Goal: Task Accomplishment & Management: Complete application form

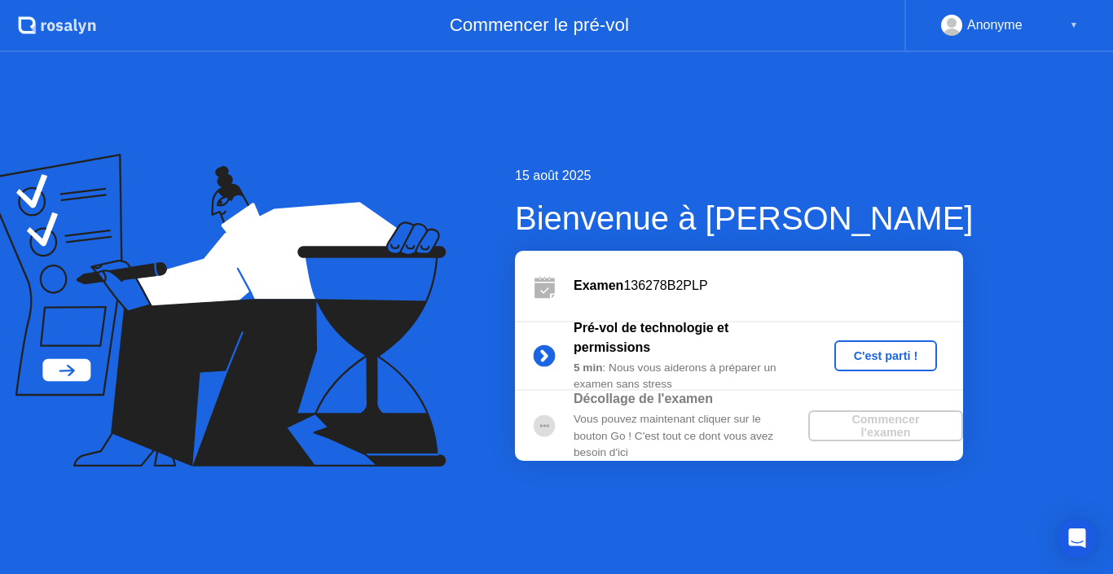
click at [855, 358] on div "C'est parti !" at bounding box center [886, 355] width 90 height 13
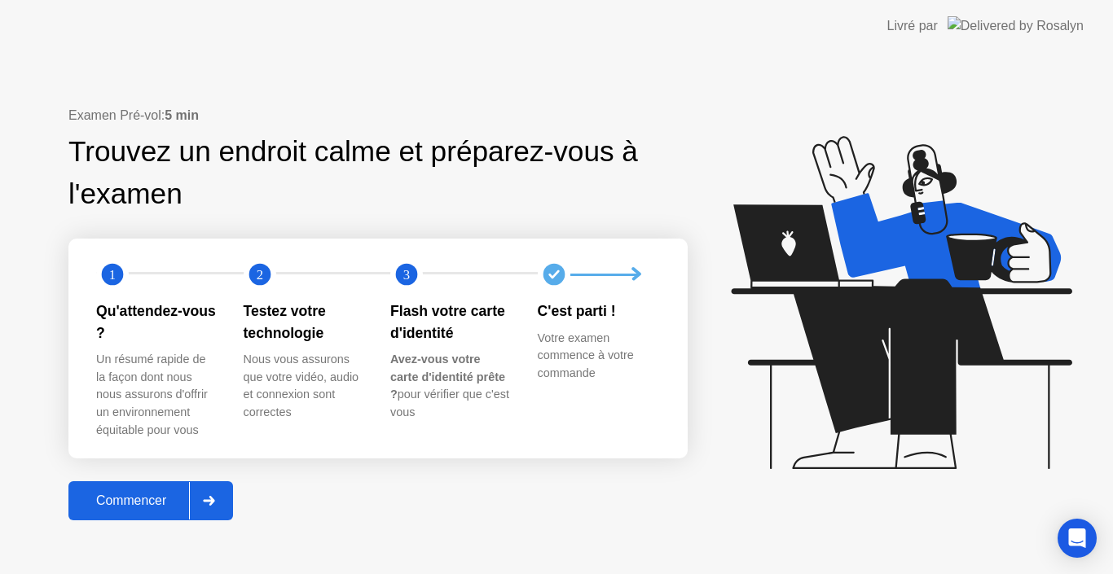
click at [203, 505] on div at bounding box center [208, 500] width 39 height 37
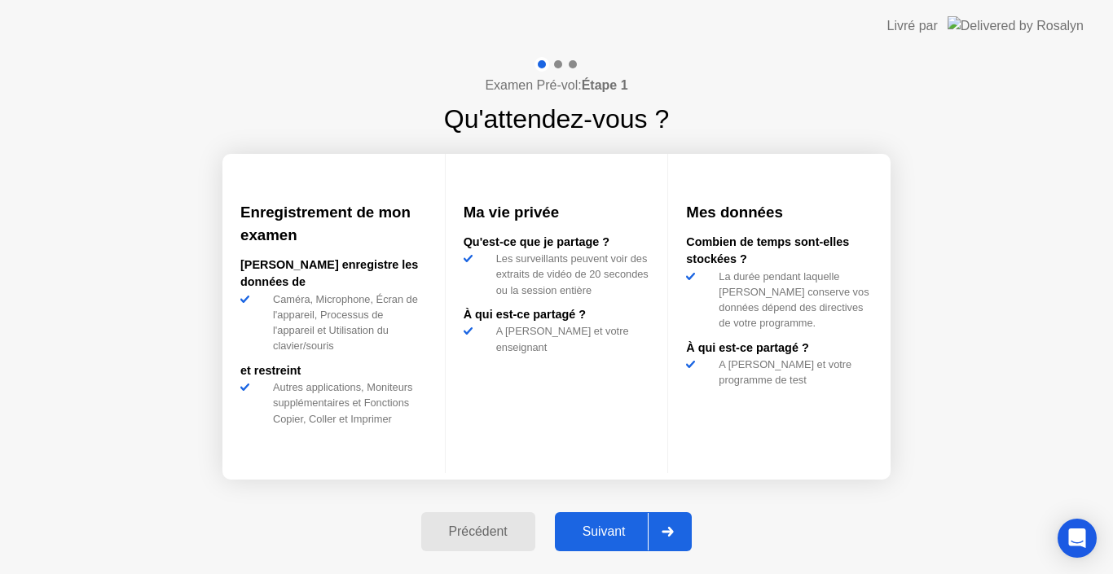
click at [593, 529] on div "Suivant" at bounding box center [604, 532] width 89 height 15
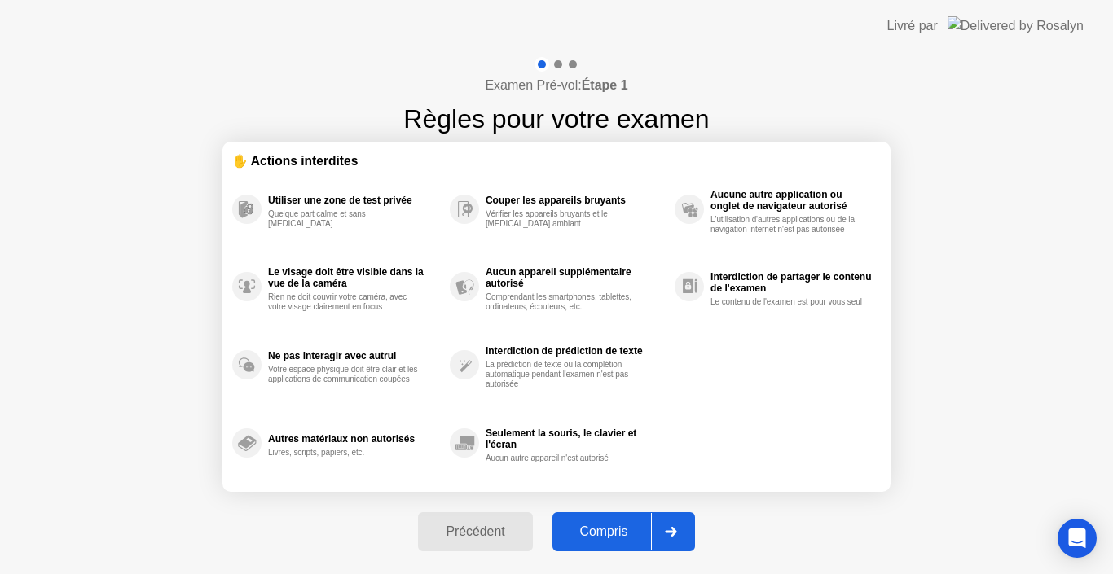
click at [593, 529] on div "Compris" at bounding box center [604, 532] width 94 height 15
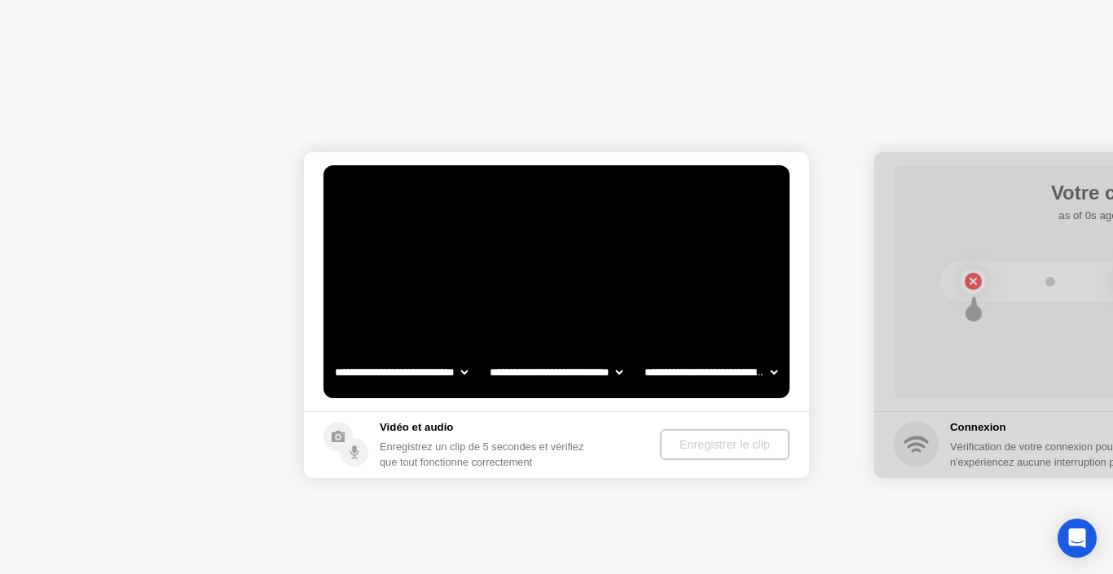
select select "**********"
select select "*******"
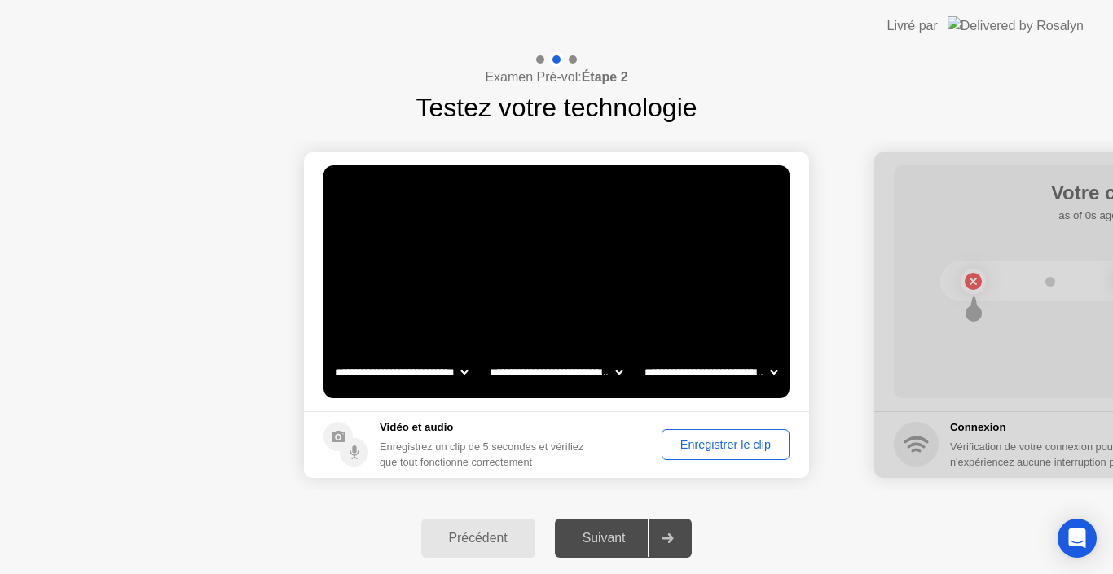
click at [593, 531] on div "Suivant" at bounding box center [604, 538] width 89 height 15
click at [667, 536] on icon at bounding box center [667, 539] width 12 height 10
click at [613, 534] on div "Suivant" at bounding box center [604, 538] width 89 height 15
click at [724, 445] on div "Enregistrer le clip" at bounding box center [725, 444] width 116 height 13
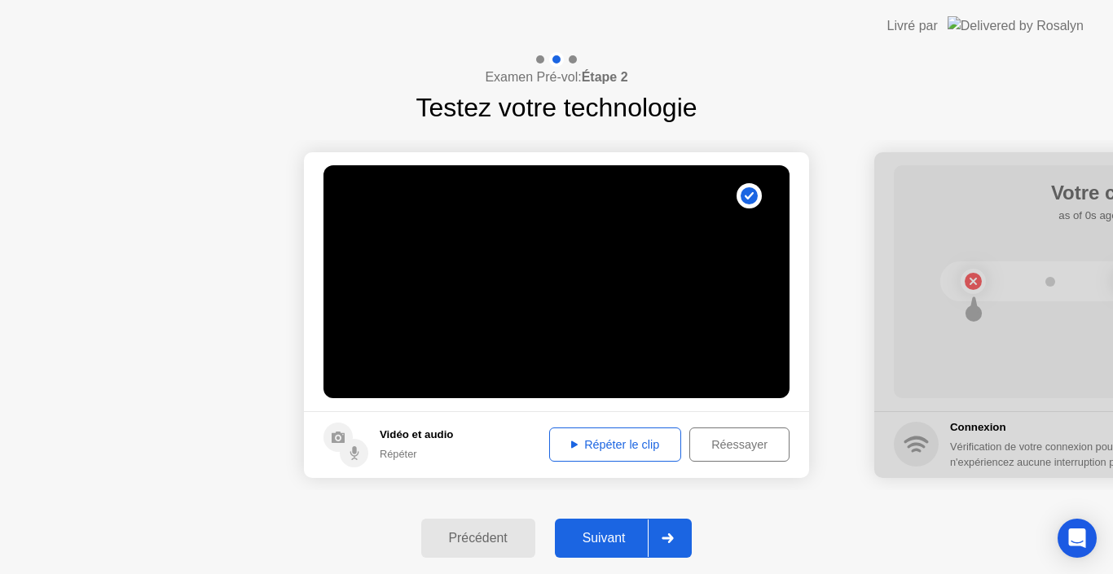
click at [660, 441] on div "Répéter le clip" at bounding box center [615, 444] width 121 height 13
click at [620, 546] on div "Suivant" at bounding box center [604, 538] width 89 height 15
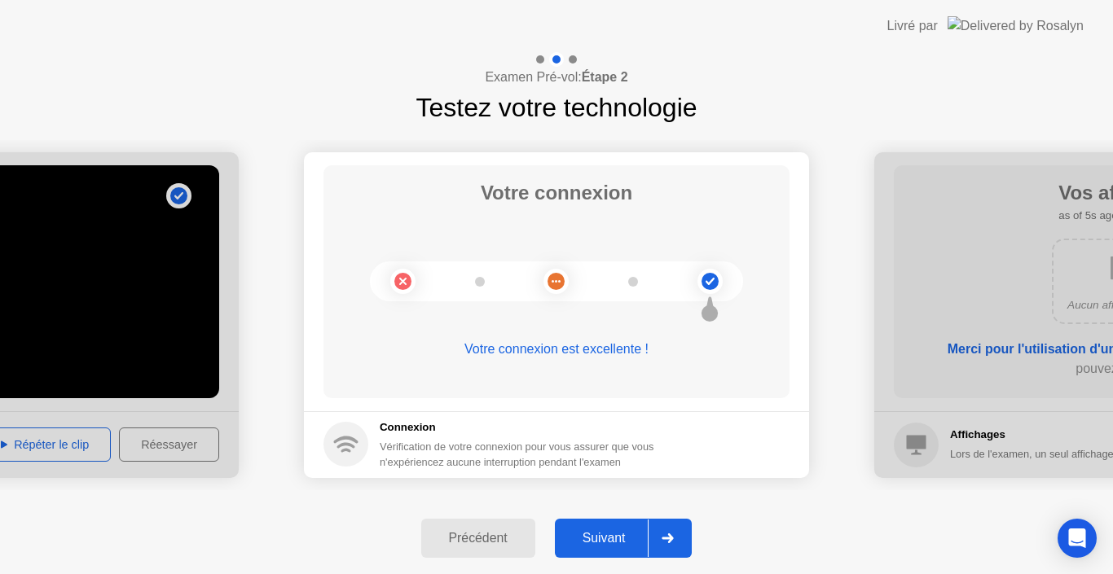
click at [620, 546] on div "Suivant" at bounding box center [604, 538] width 89 height 15
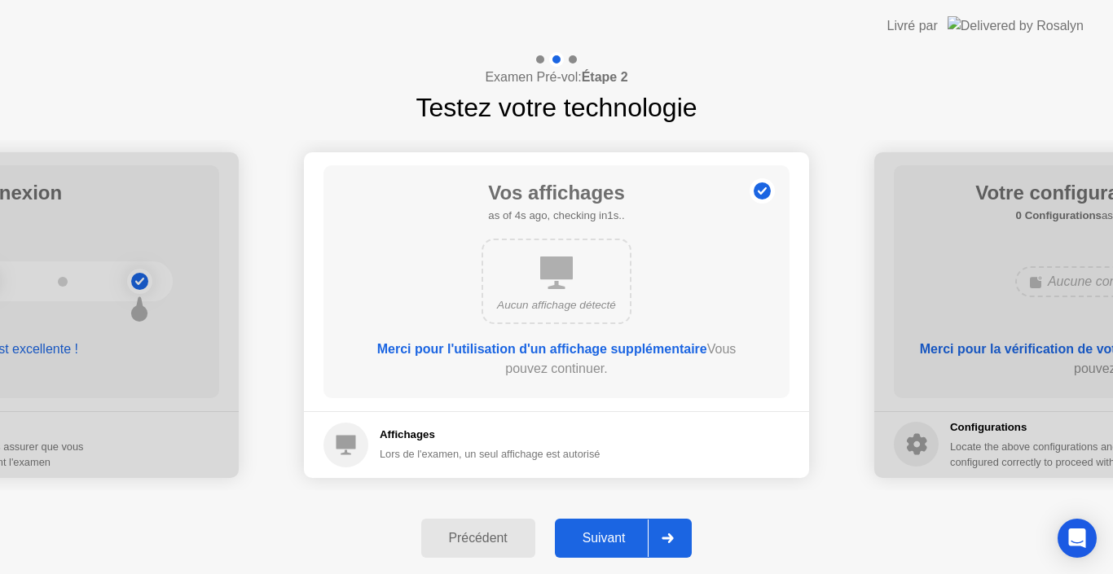
click at [620, 546] on div "Suivant" at bounding box center [604, 538] width 89 height 15
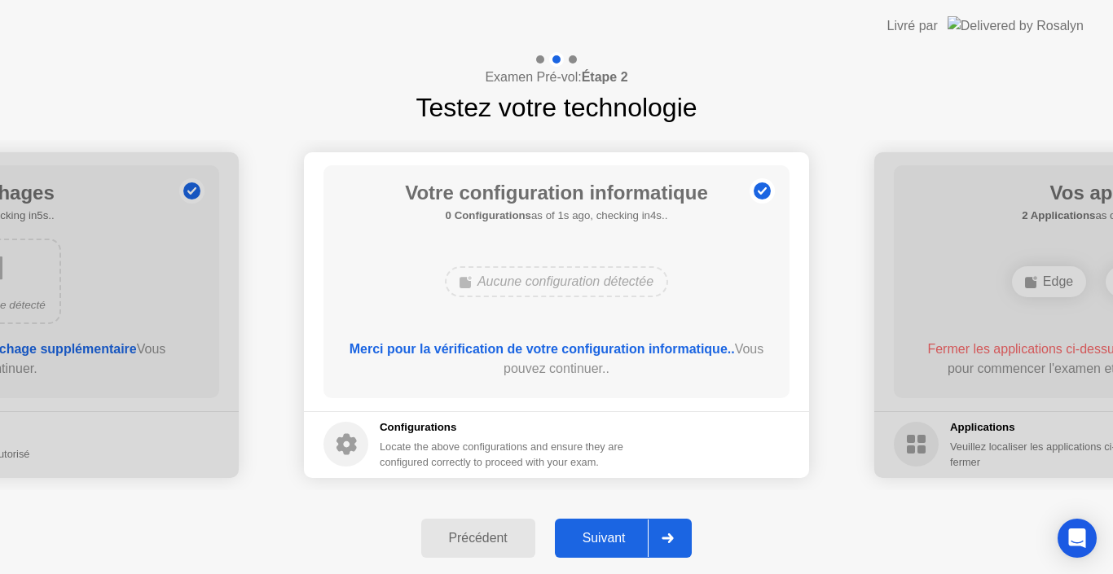
click at [655, 538] on div at bounding box center [667, 538] width 39 height 37
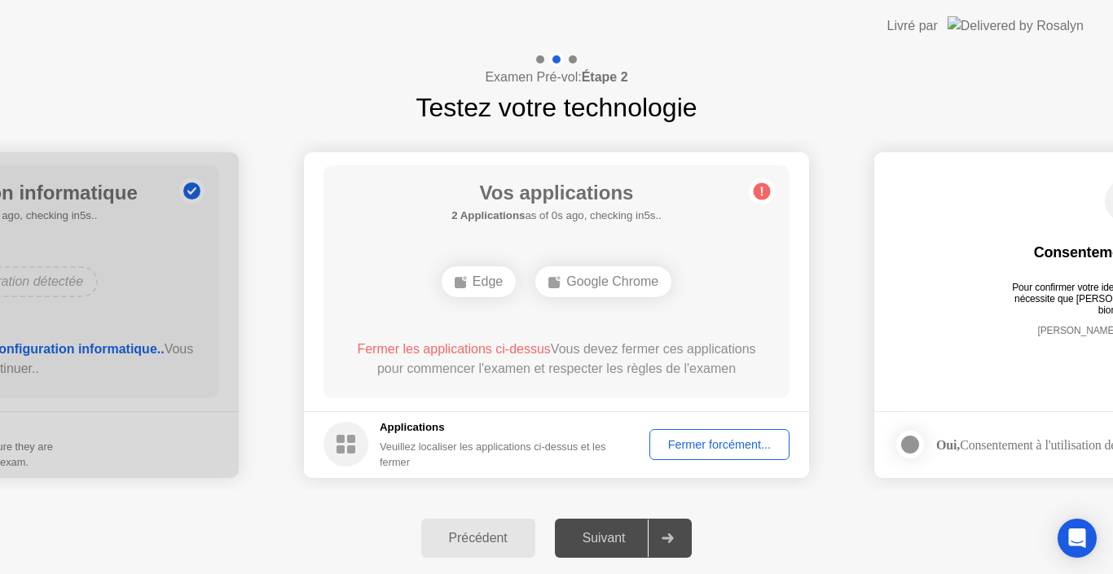
click at [655, 538] on div at bounding box center [667, 538] width 39 height 37
click at [674, 440] on div "Fermer forcément..." at bounding box center [719, 444] width 129 height 13
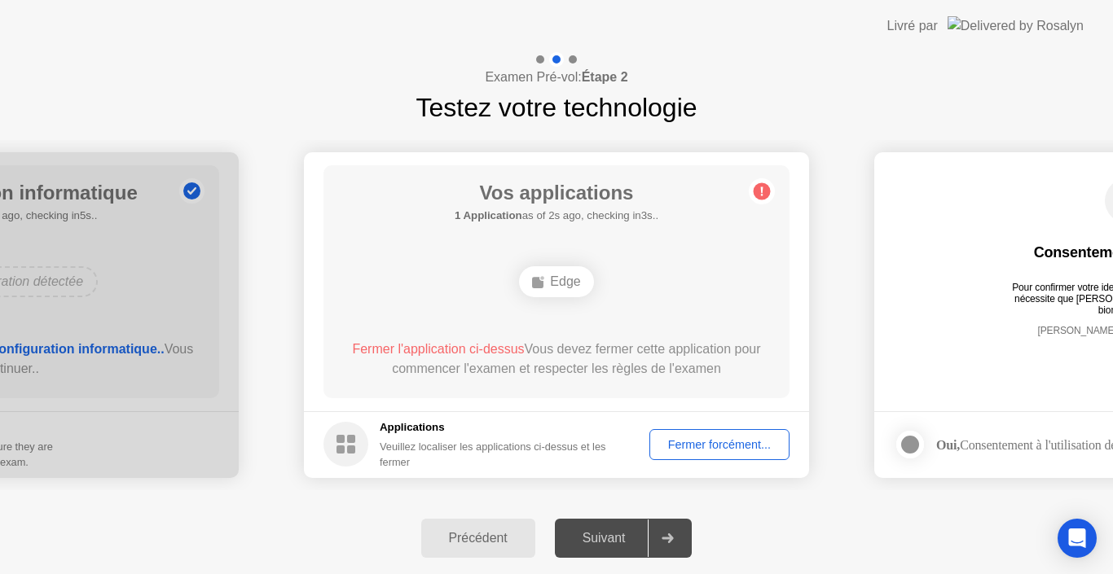
click at [657, 534] on div at bounding box center [667, 538] width 39 height 37
click at [621, 533] on div "Suivant" at bounding box center [604, 538] width 89 height 15
click at [679, 444] on div "Fermer forcément..." at bounding box center [719, 444] width 129 height 13
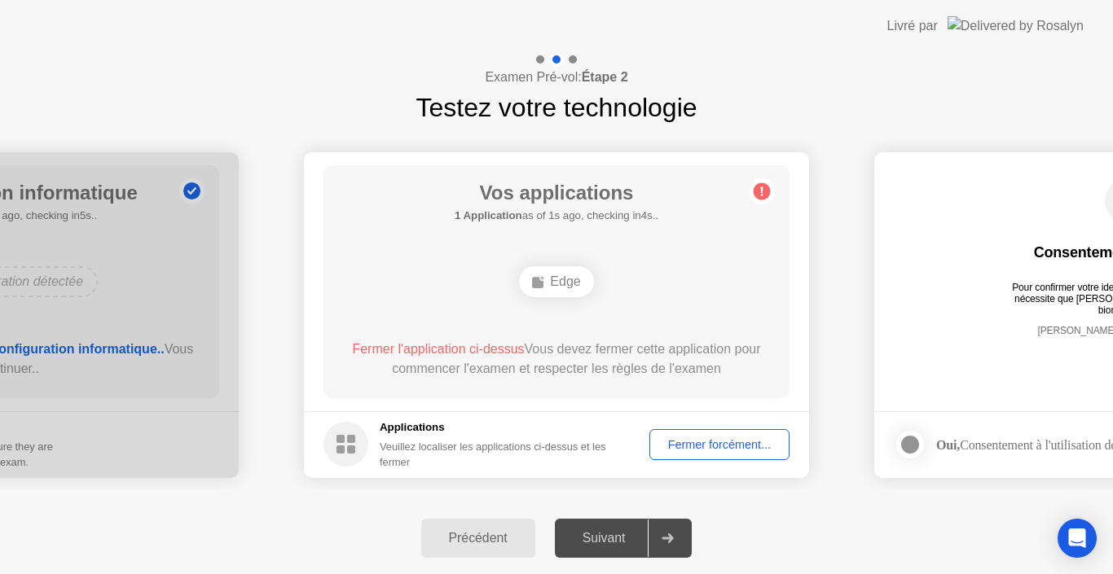
click at [717, 443] on div "Fermer forcément..." at bounding box center [719, 444] width 129 height 13
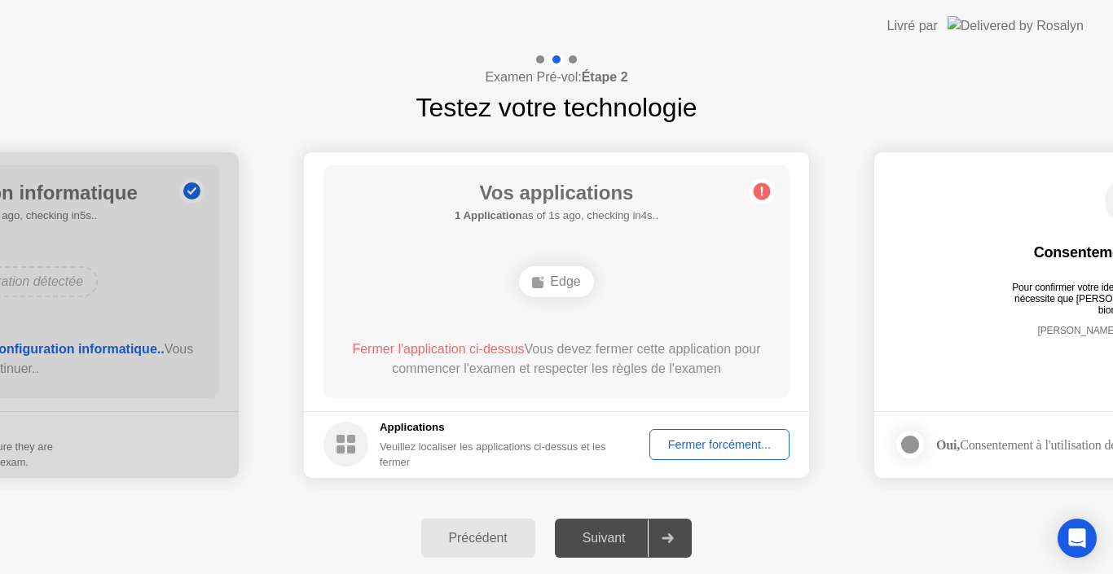
click at [687, 444] on div "Fermer forcément..." at bounding box center [719, 444] width 129 height 13
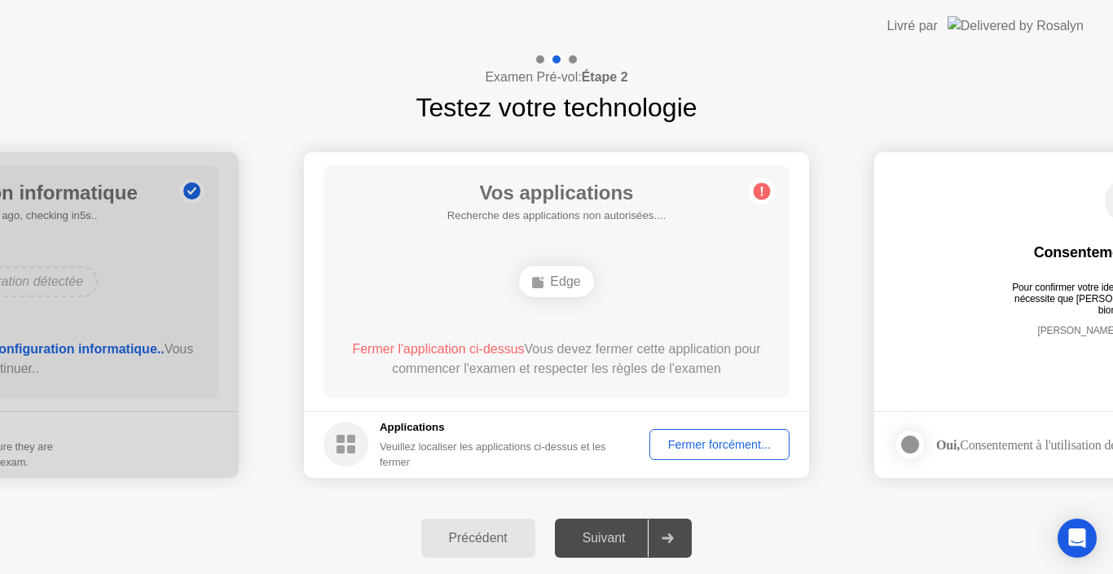
click at [669, 535] on icon at bounding box center [667, 539] width 12 height 10
click at [604, 532] on div "Suivant" at bounding box center [604, 538] width 89 height 15
click at [601, 532] on div "Suivant" at bounding box center [604, 538] width 89 height 15
click at [671, 525] on div at bounding box center [667, 538] width 39 height 37
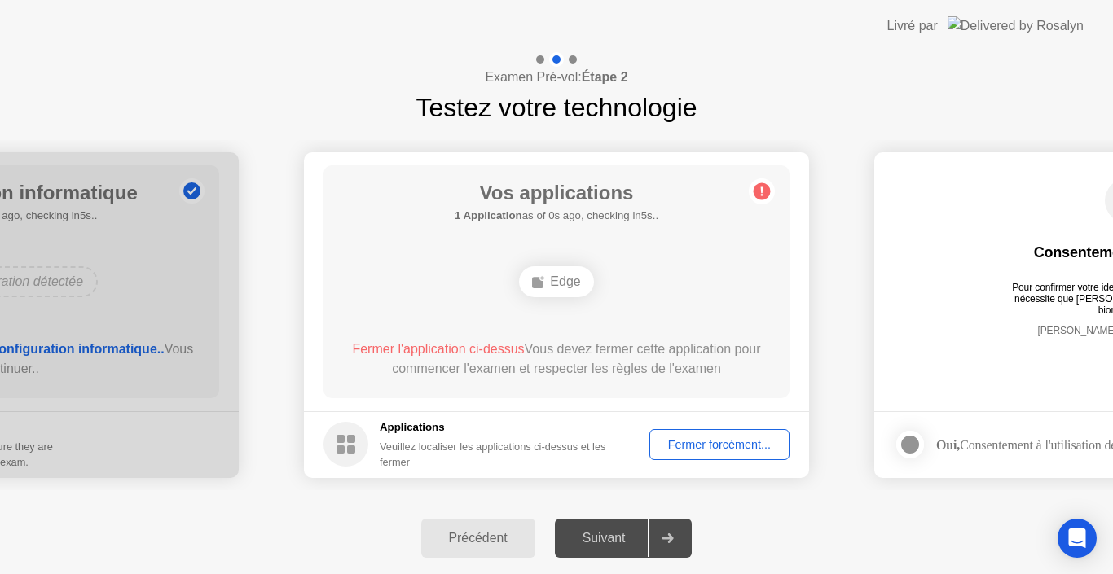
click at [501, 345] on span "Fermer l'application ci-dessus" at bounding box center [438, 349] width 172 height 14
click at [501, 343] on span "Fermer l'application ci-dessus" at bounding box center [438, 349] width 172 height 14
click at [489, 437] on div "Applications Veuillez localiser les applications ci-dessus et les fermer" at bounding box center [503, 445] width 247 height 51
click at [710, 445] on div "Fermer forcément..." at bounding box center [719, 444] width 129 height 13
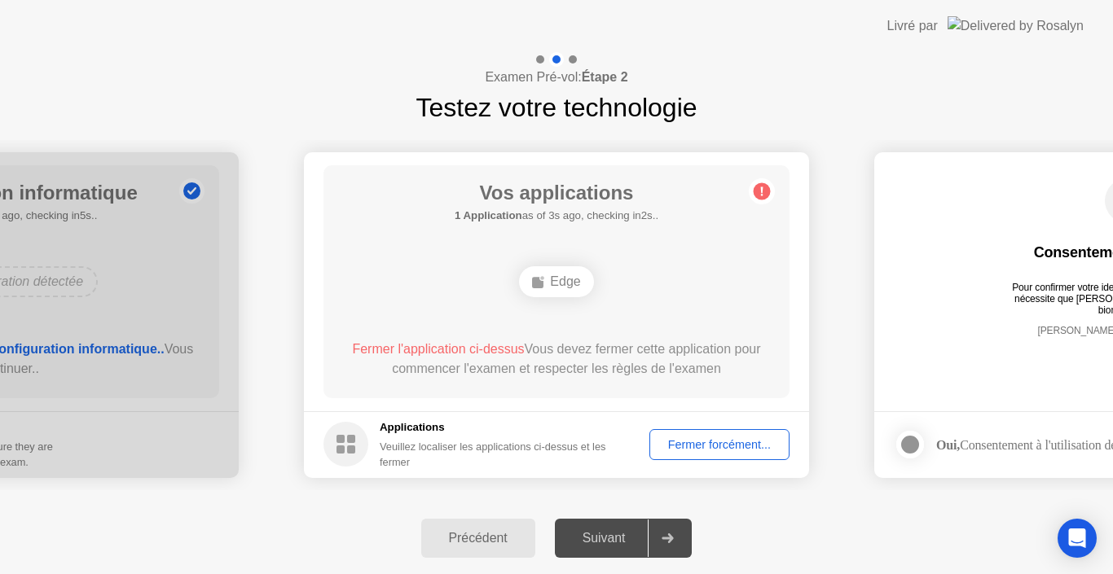
click at [758, 192] on circle at bounding box center [762, 190] width 17 height 17
click at [970, 445] on div "Oui, Consentement à l'utilisation de vos données biométriques" at bounding box center [1093, 444] width 315 height 15
click at [722, 451] on div "Fermer forcément..." at bounding box center [719, 444] width 129 height 13
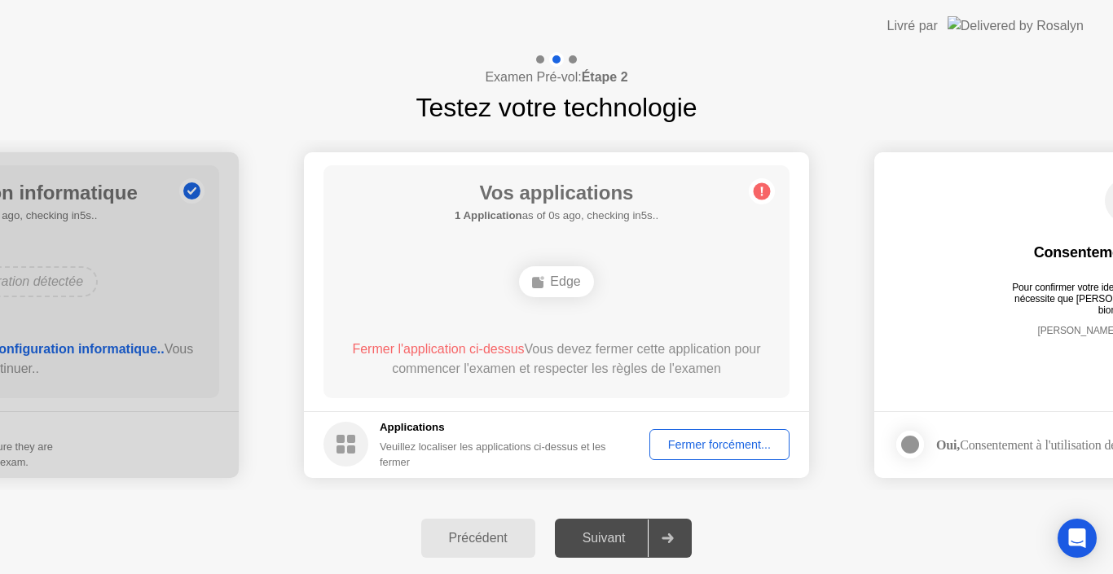
click at [345, 449] on circle at bounding box center [345, 444] width 45 height 45
click at [388, 442] on div "Veuillez localiser les applications ci-dessus et les fermer" at bounding box center [503, 454] width 247 height 31
click at [397, 417] on footer "Applications Veuillez localiser les applications ci-dessus et les fermer Fermer…" at bounding box center [556, 444] width 505 height 67
click at [402, 429] on h5 "Applications" at bounding box center [503, 428] width 247 height 16
click at [655, 445] on div "Fermer forcément..." at bounding box center [719, 444] width 129 height 13
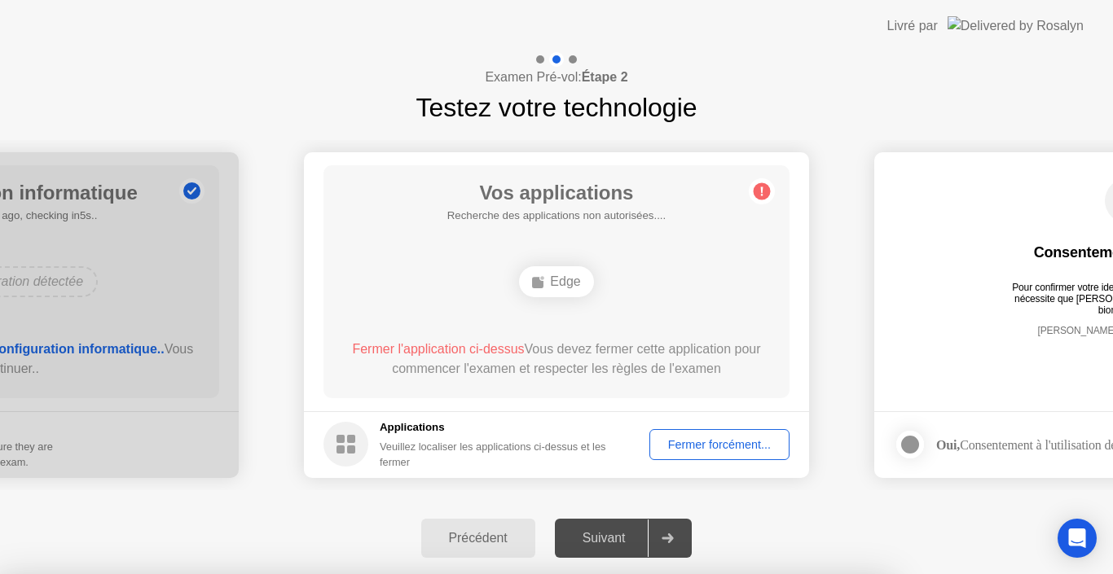
click at [655, 574] on div at bounding box center [556, 574] width 1113 height 0
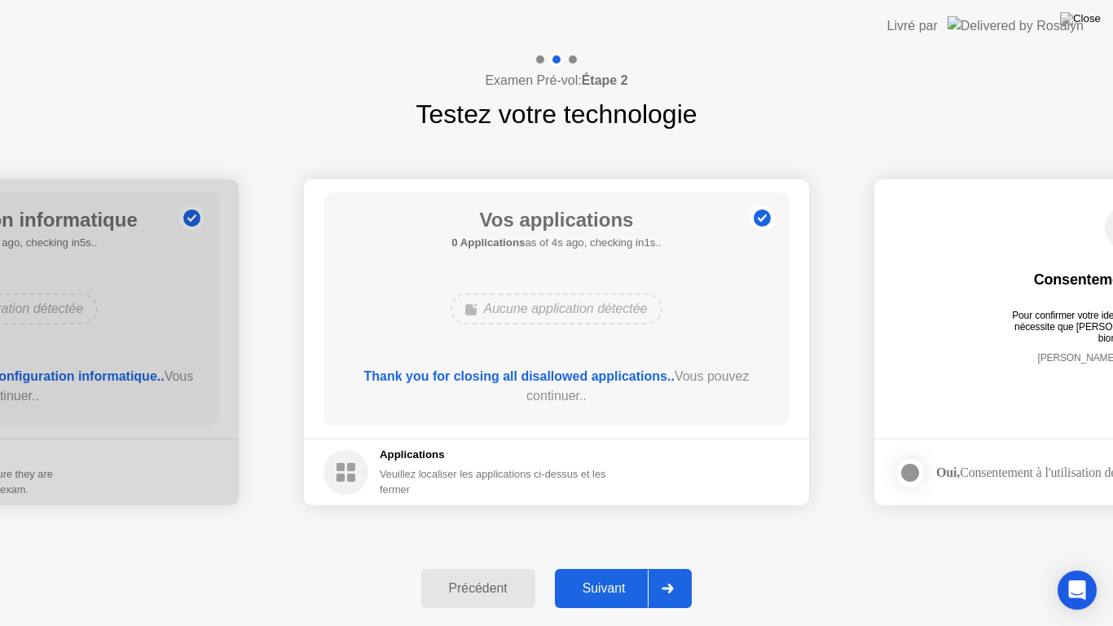
click at [661, 574] on div at bounding box center [667, 587] width 39 height 37
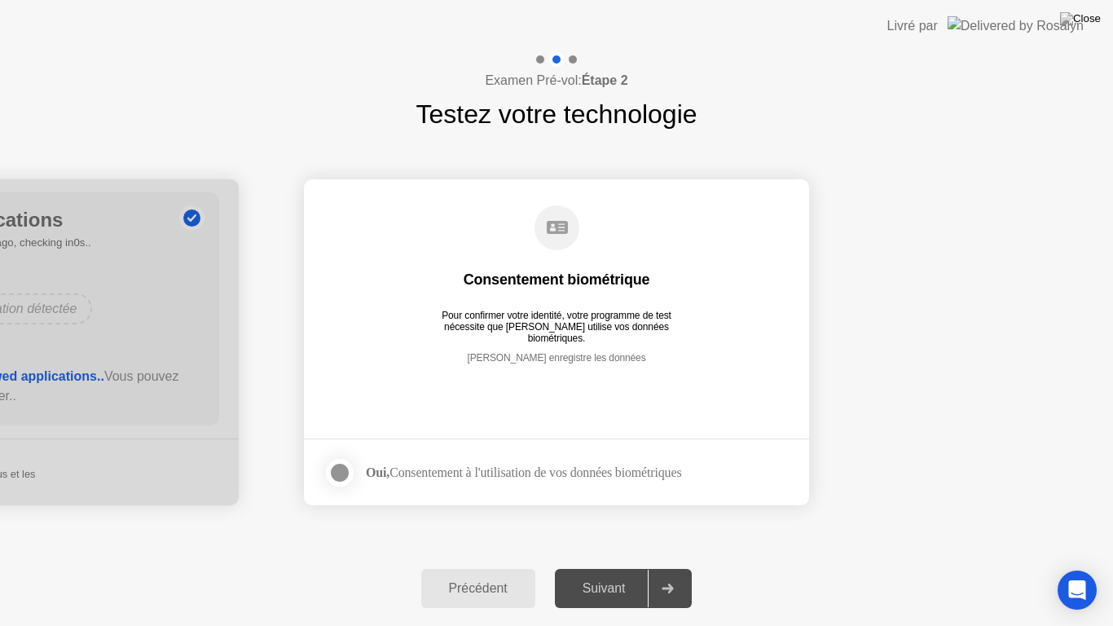
click at [657, 574] on div at bounding box center [667, 587] width 39 height 37
click at [341, 476] on div at bounding box center [340, 473] width 20 height 20
click at [591, 574] on div "Suivant" at bounding box center [604, 588] width 89 height 15
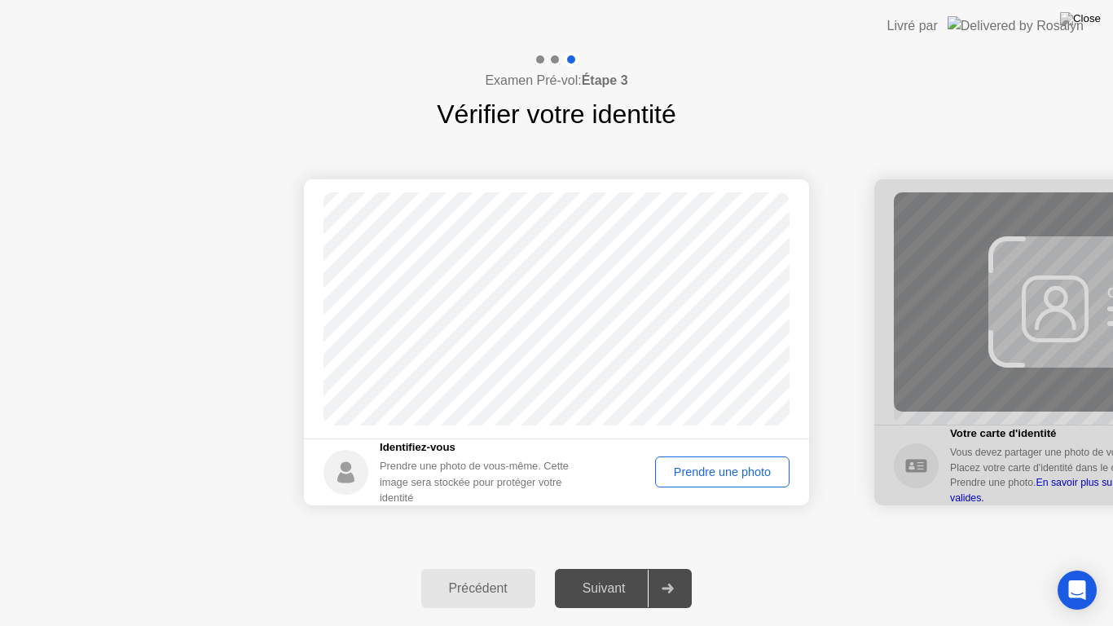
click at [679, 473] on div "Prendre une photo" at bounding box center [722, 471] width 123 height 13
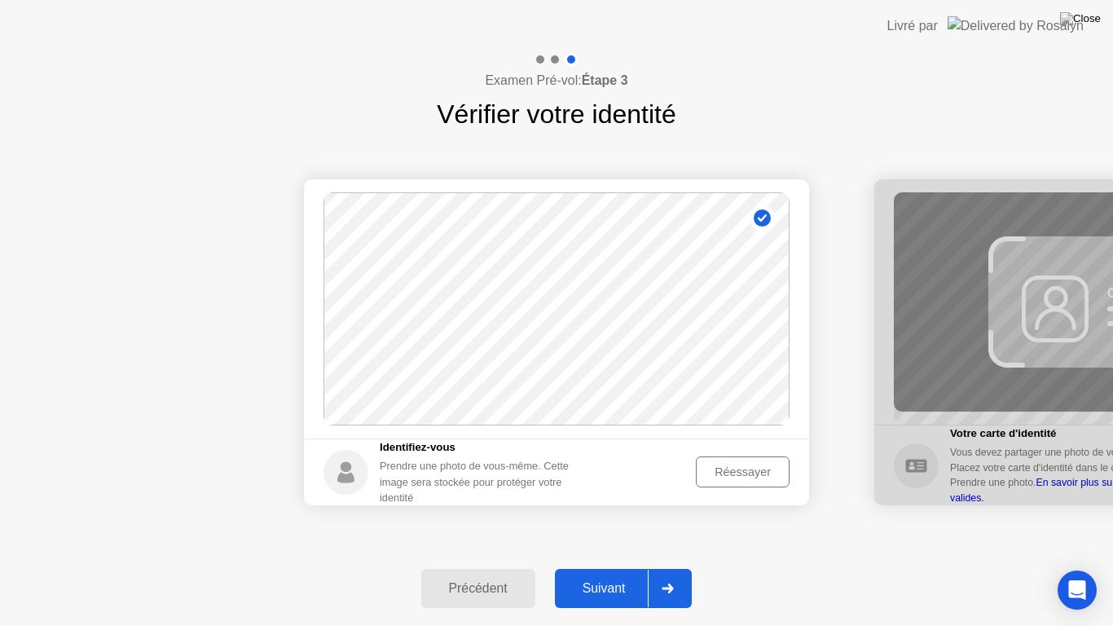
click at [657, 574] on div at bounding box center [667, 587] width 39 height 37
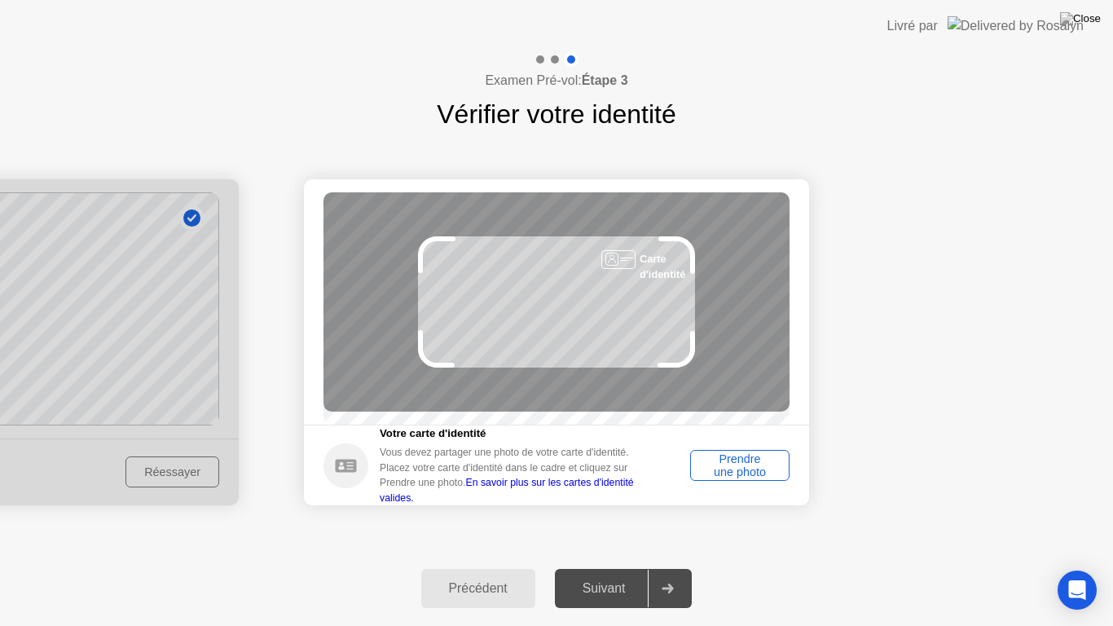
click at [744, 465] on div "Prendre une photo" at bounding box center [740, 465] width 88 height 26
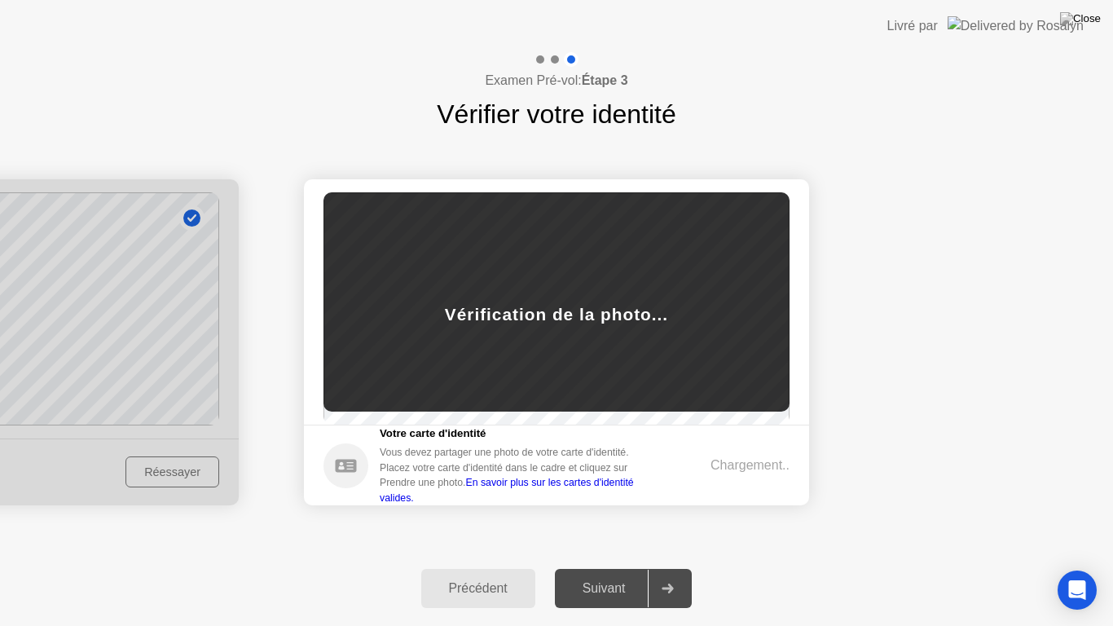
click at [741, 468] on div "Chargement.." at bounding box center [749, 465] width 79 height 20
click at [740, 468] on div "Chargement.." at bounding box center [749, 465] width 79 height 20
click at [738, 468] on div "Chargement.." at bounding box center [749, 465] width 79 height 20
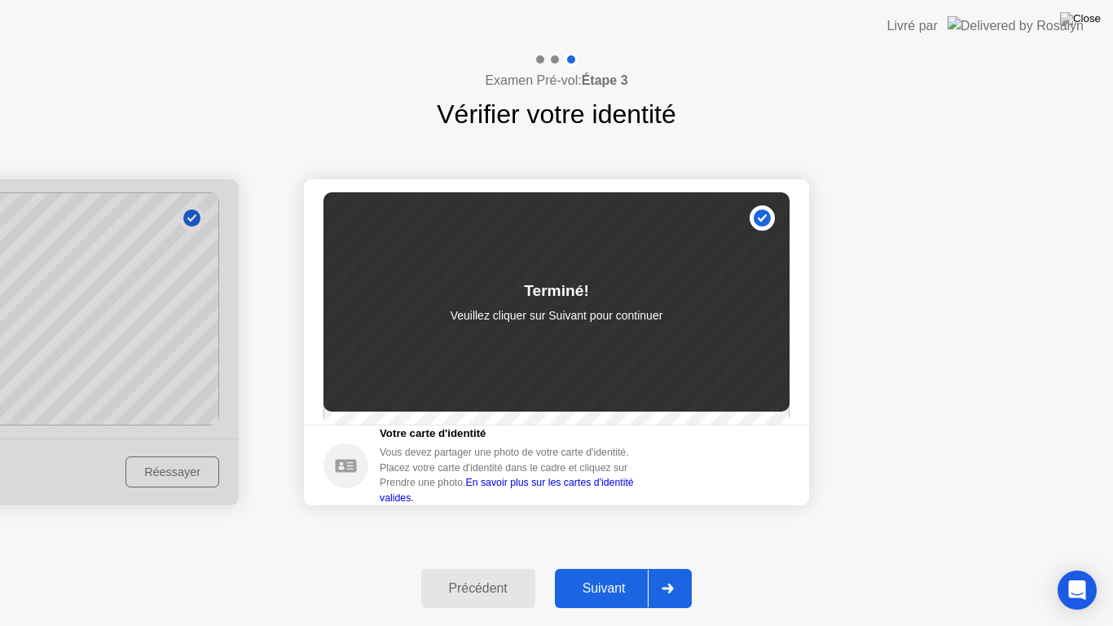
click at [665, 574] on icon at bounding box center [667, 588] width 12 height 10
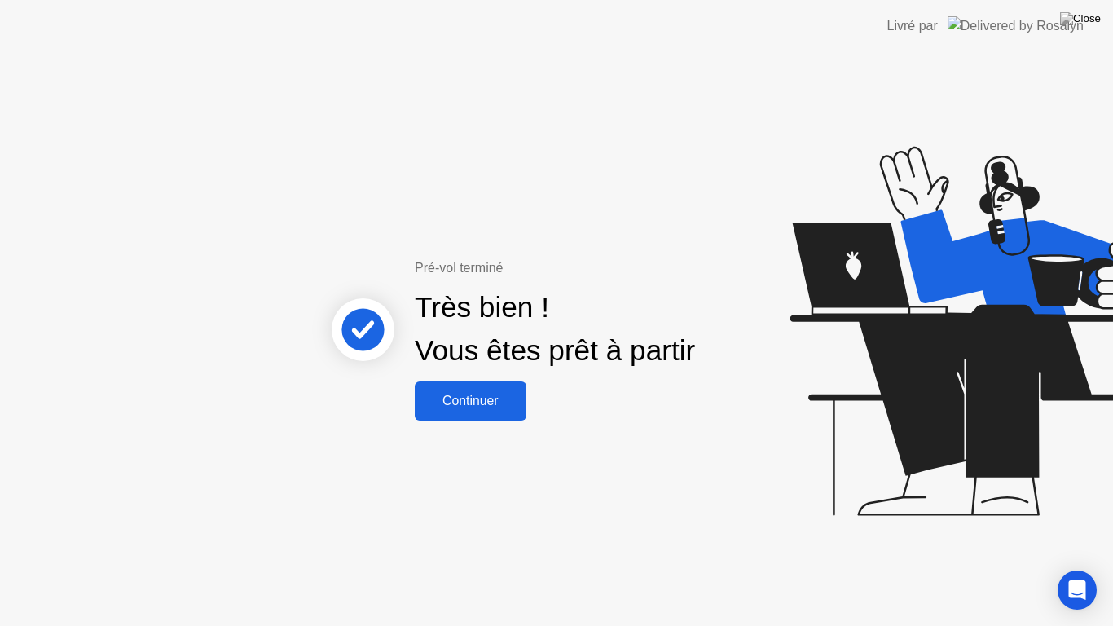
click at [472, 400] on div "Continuer" at bounding box center [471, 400] width 102 height 15
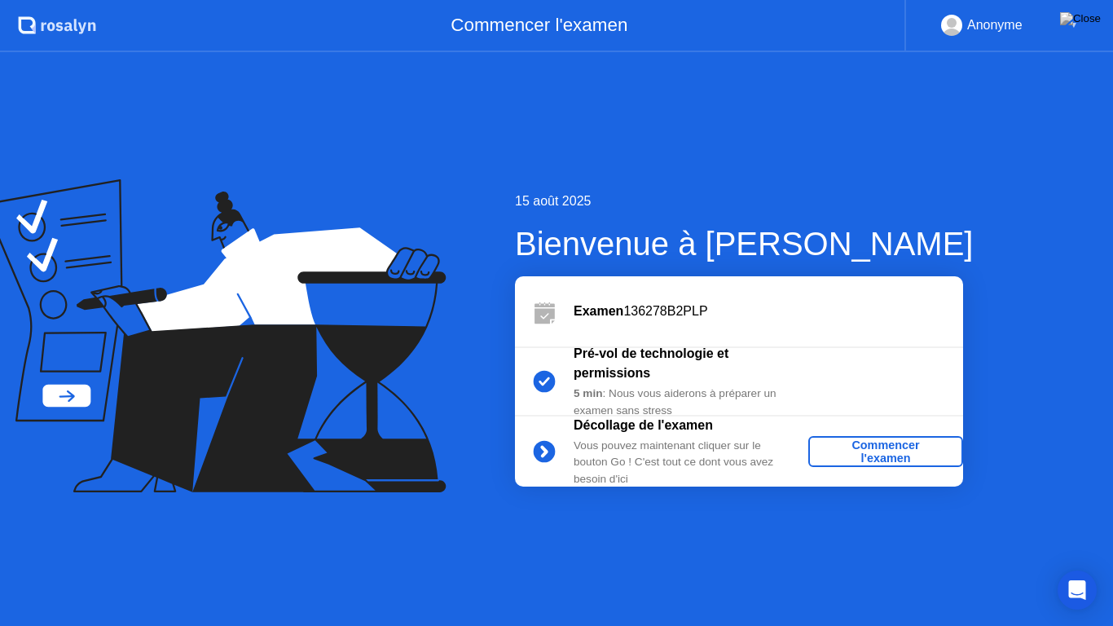
click at [910, 453] on div "Commencer l'examen" at bounding box center [886, 451] width 142 height 26
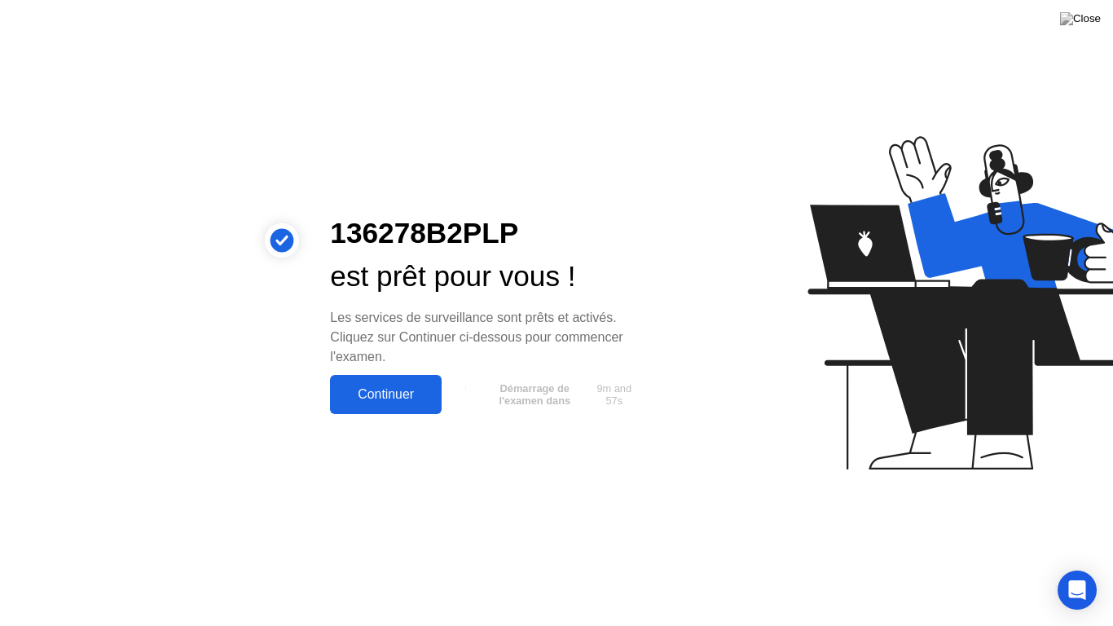
click at [386, 387] on div "Continuer" at bounding box center [386, 394] width 102 height 15
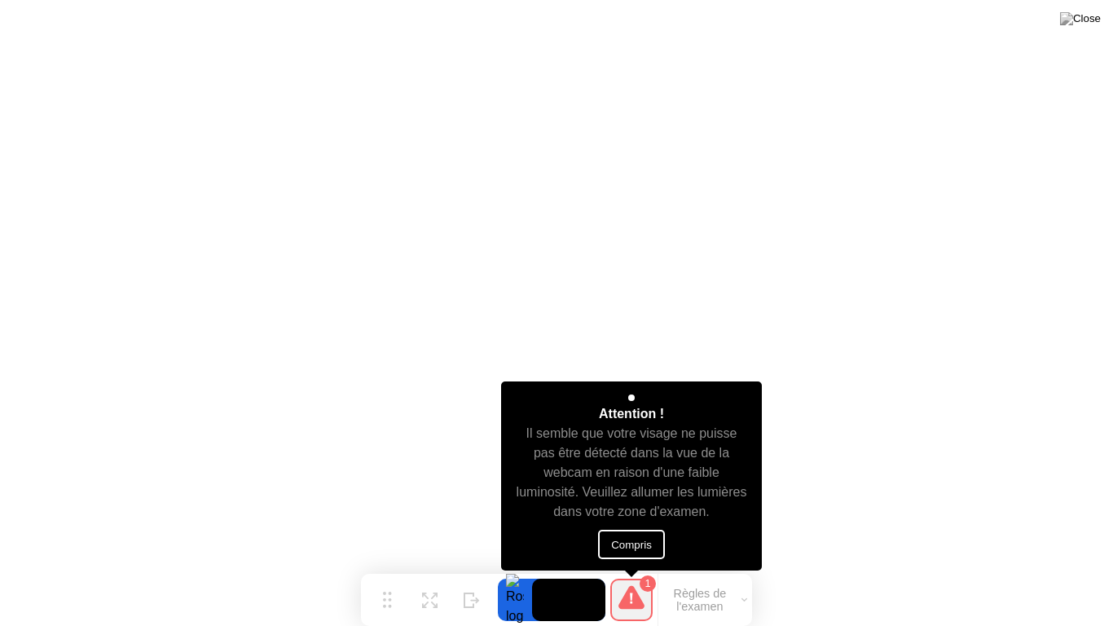
click at [646, 538] on button "Compris" at bounding box center [631, 544] width 67 height 29
